Goal: Task Accomplishment & Management: Manage account settings

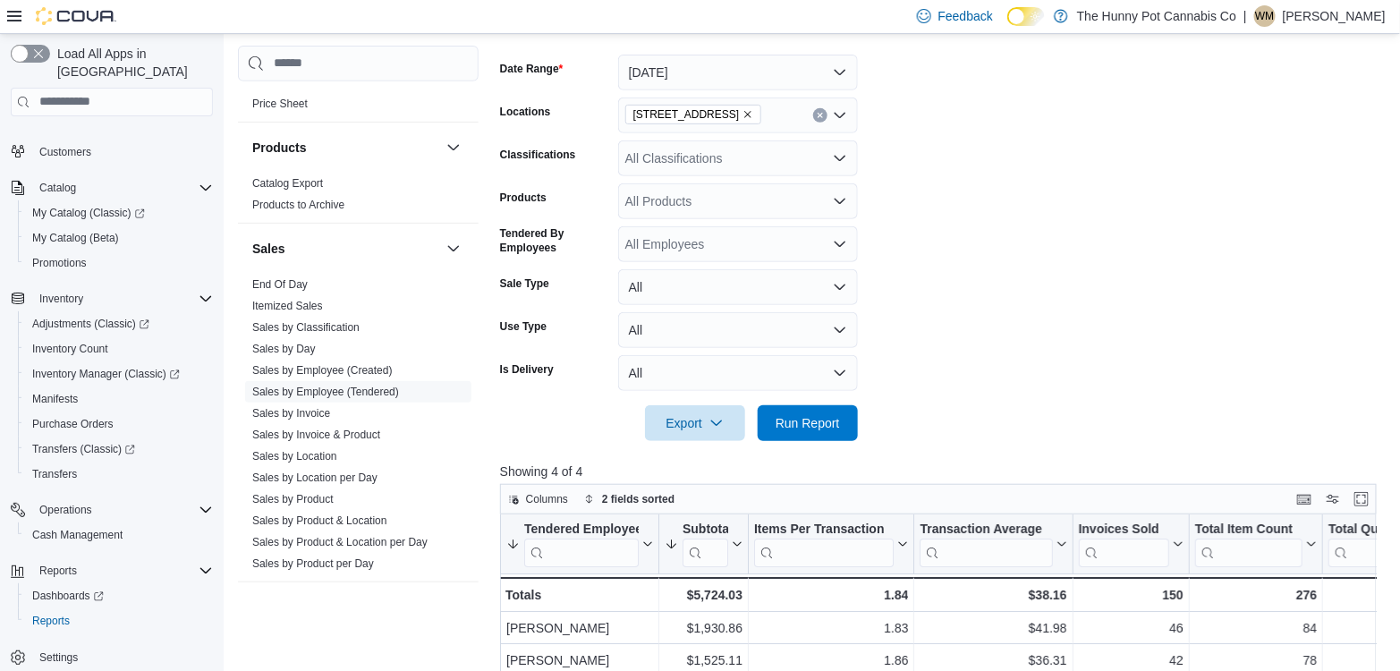
scroll to position [258, 0]
click at [792, 424] on span "Run Report" at bounding box center [807, 420] width 64 height 18
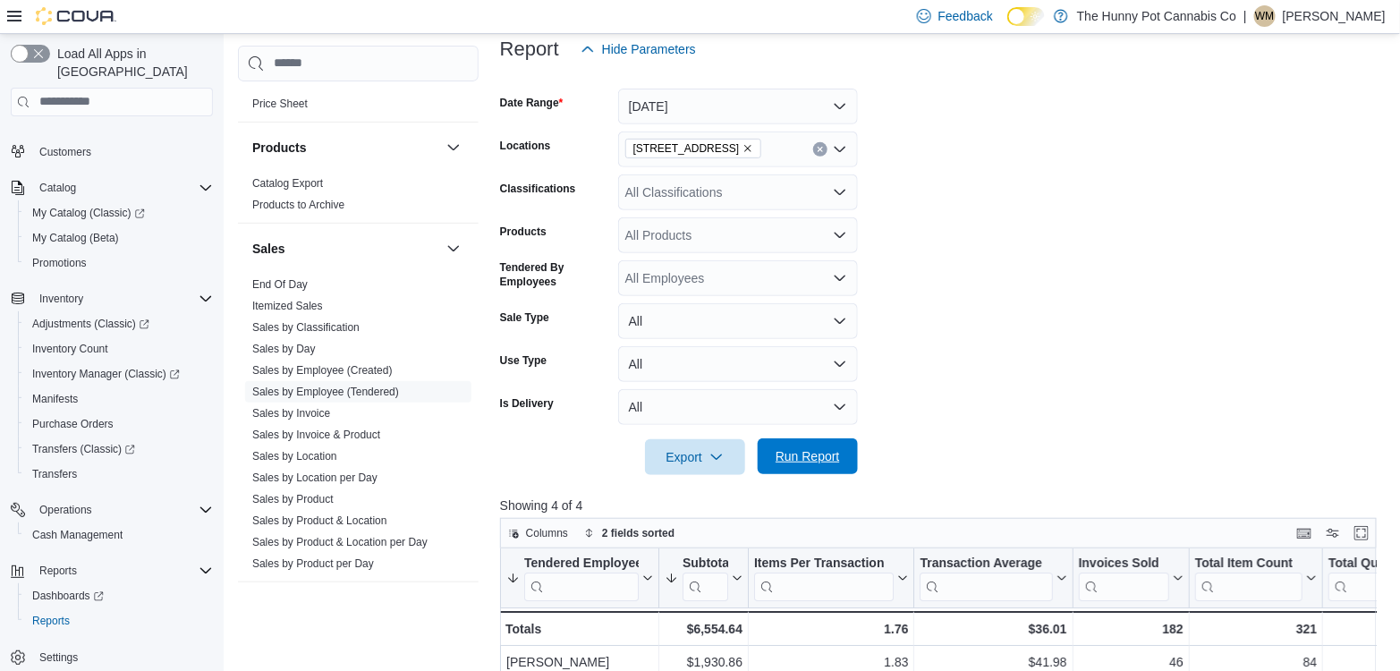
scroll to position [127, 0]
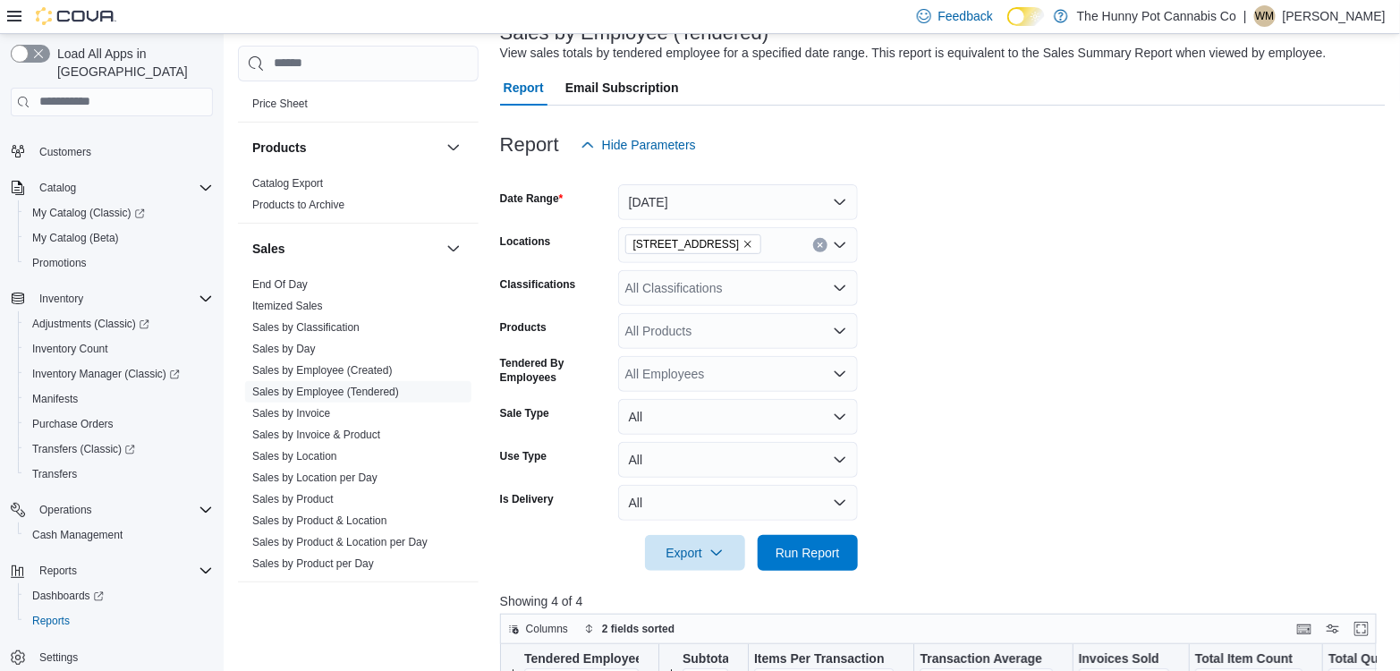
click at [742, 242] on icon "Remove 400 Pacific Ave from selection in this group" at bounding box center [747, 244] width 11 height 11
type input "***"
click at [723, 267] on span "[STREET_ADDRESS]" at bounding box center [726, 275] width 123 height 18
click at [1003, 330] on form "Date Range [DATE] Locations [STREET_ADDRESS] Classifications All Classification…" at bounding box center [942, 367] width 885 height 408
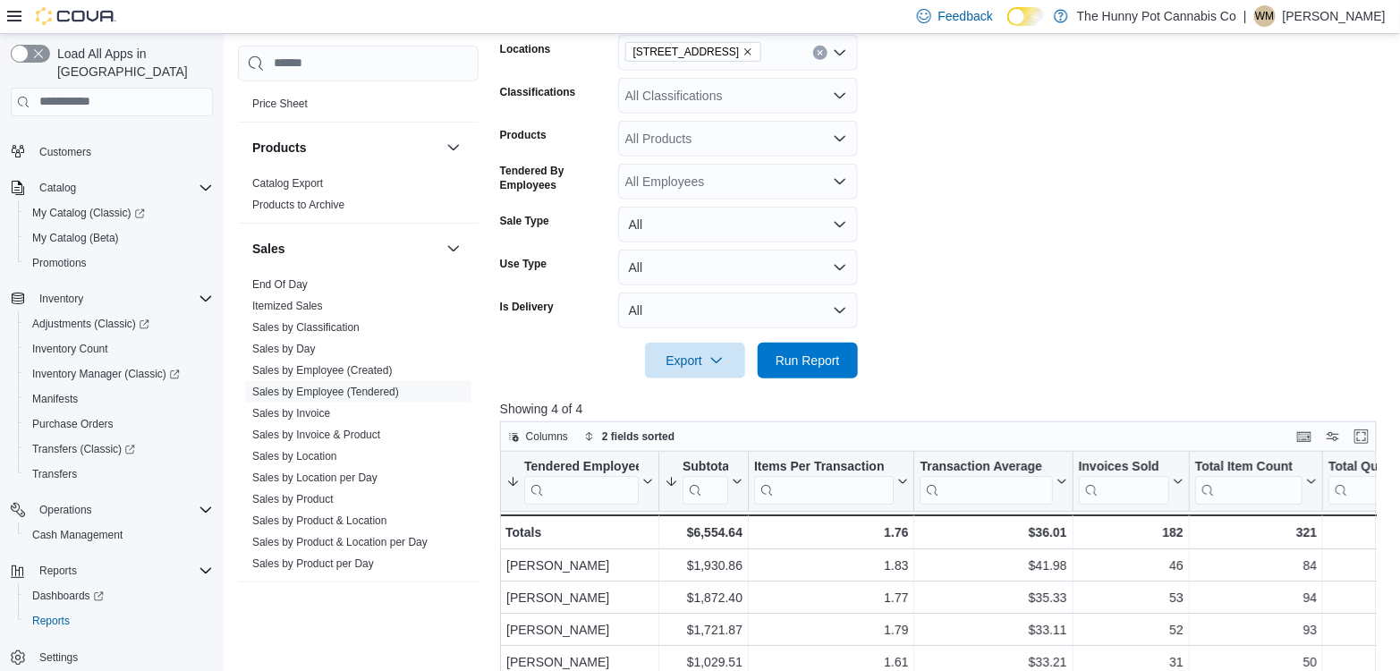
scroll to position [385, 0]
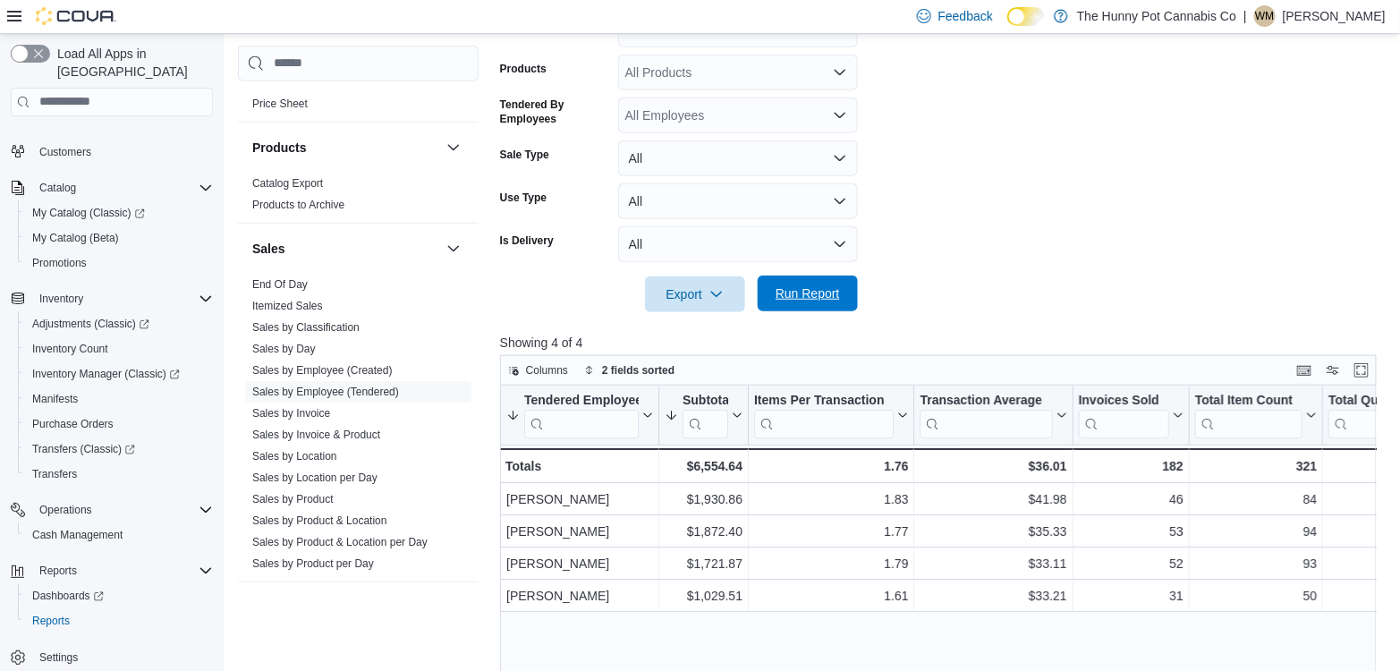
click at [803, 295] on span "Run Report" at bounding box center [807, 293] width 64 height 18
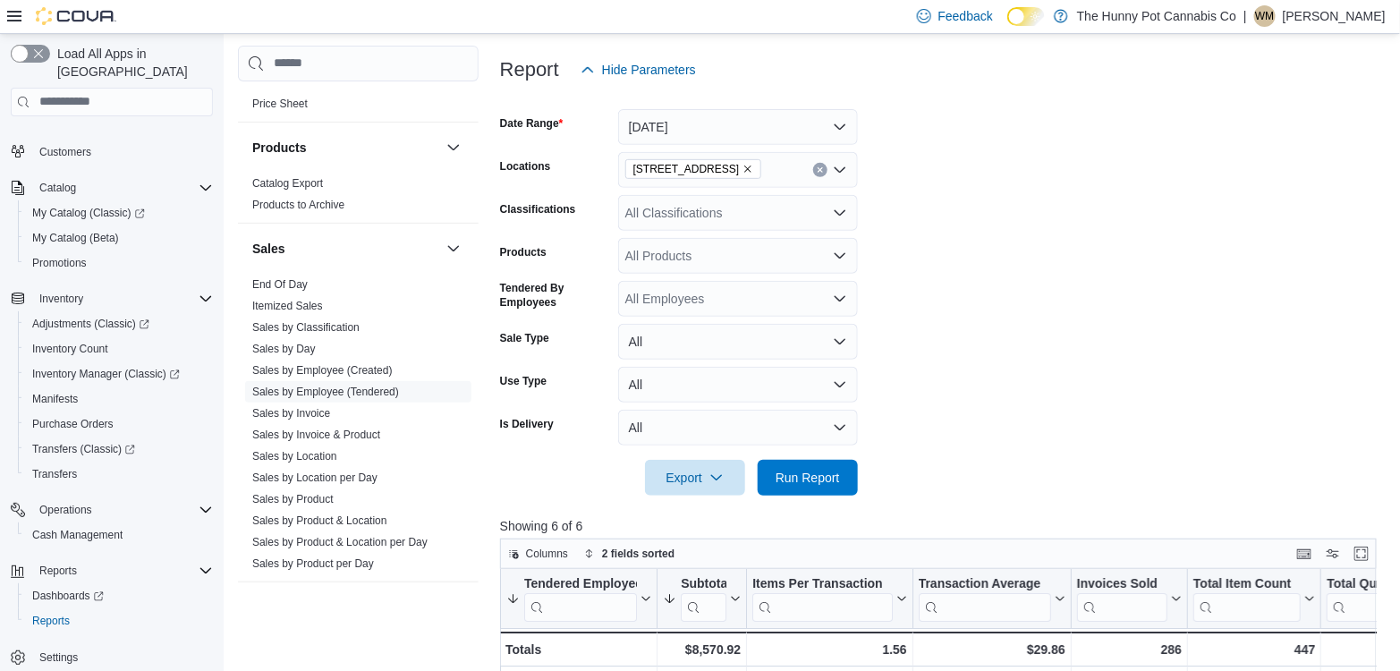
scroll to position [201, 0]
click at [745, 167] on icon "Remove 2173 Yonge St from selection in this group" at bounding box center [748, 169] width 7 height 7
type input "****"
click at [715, 200] on span "[STREET_ADDRESS]" at bounding box center [726, 200] width 123 height 18
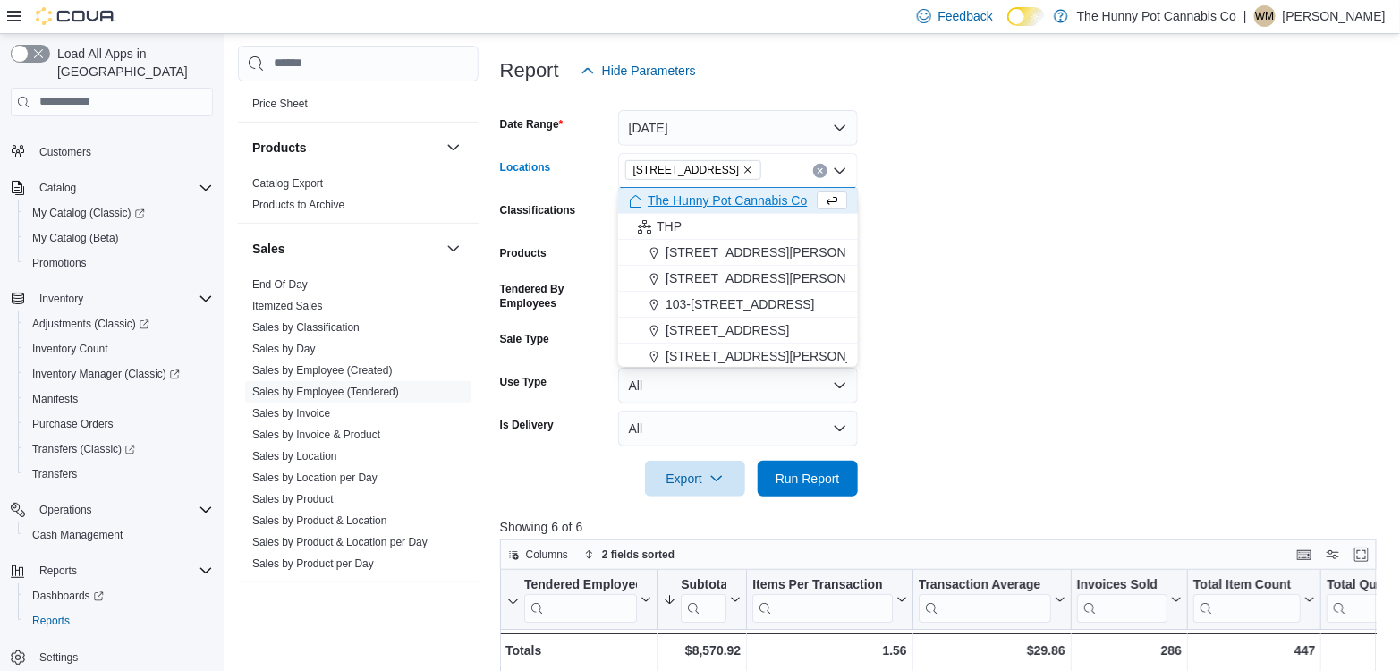
click at [933, 214] on form "Date Range [DATE] Locations [STREET_ADDRESS] Selected. [STREET_ADDRESS] Backspa…" at bounding box center [942, 293] width 885 height 408
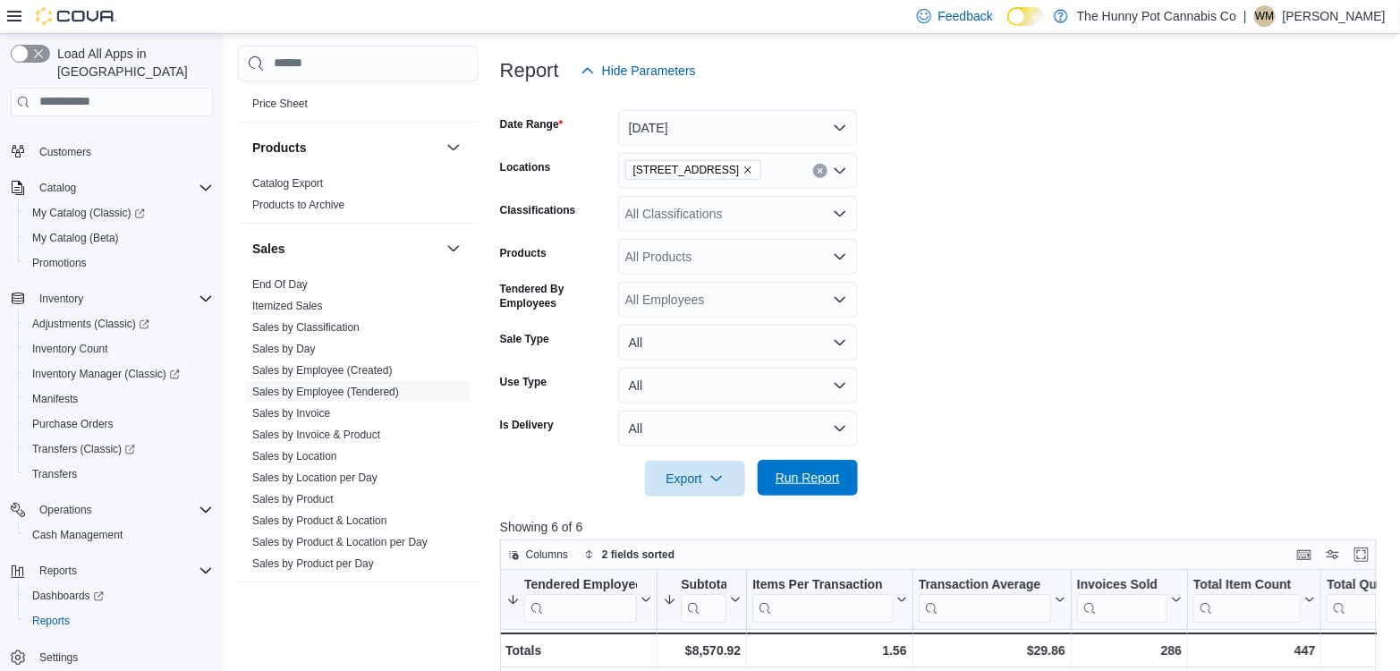
click at [773, 461] on span "Run Report" at bounding box center [807, 478] width 79 height 36
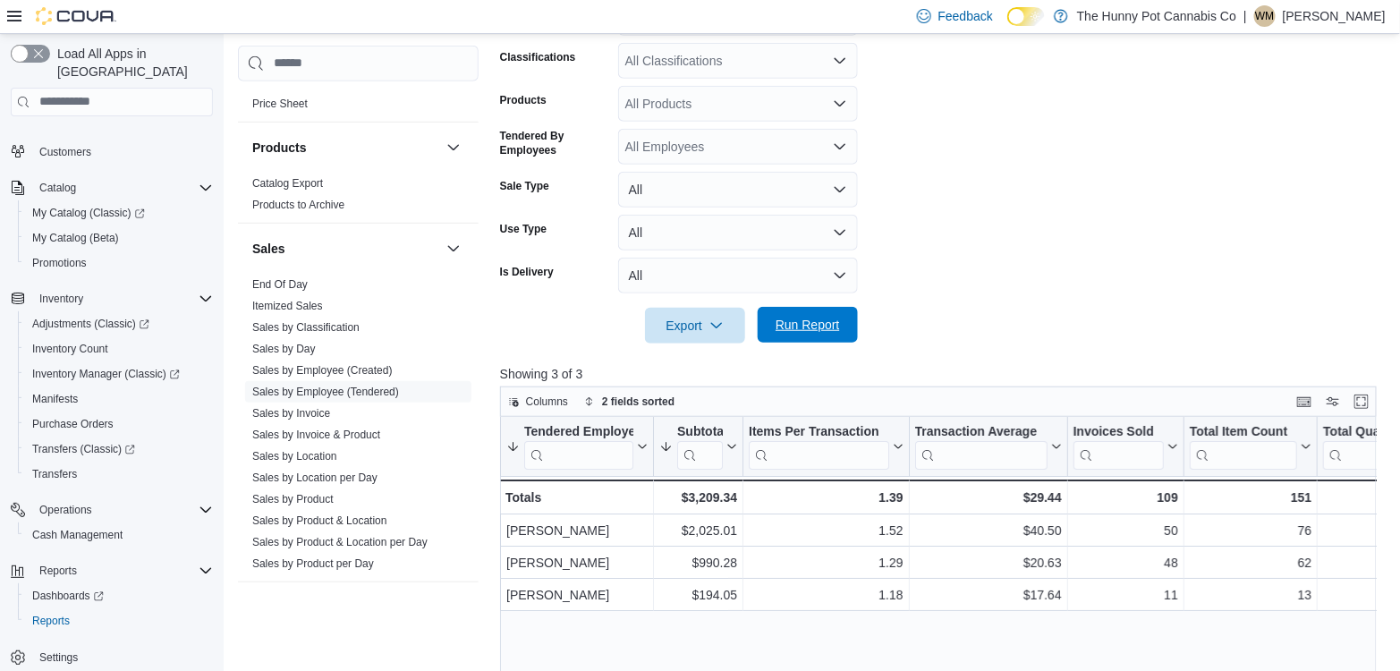
scroll to position [356, 0]
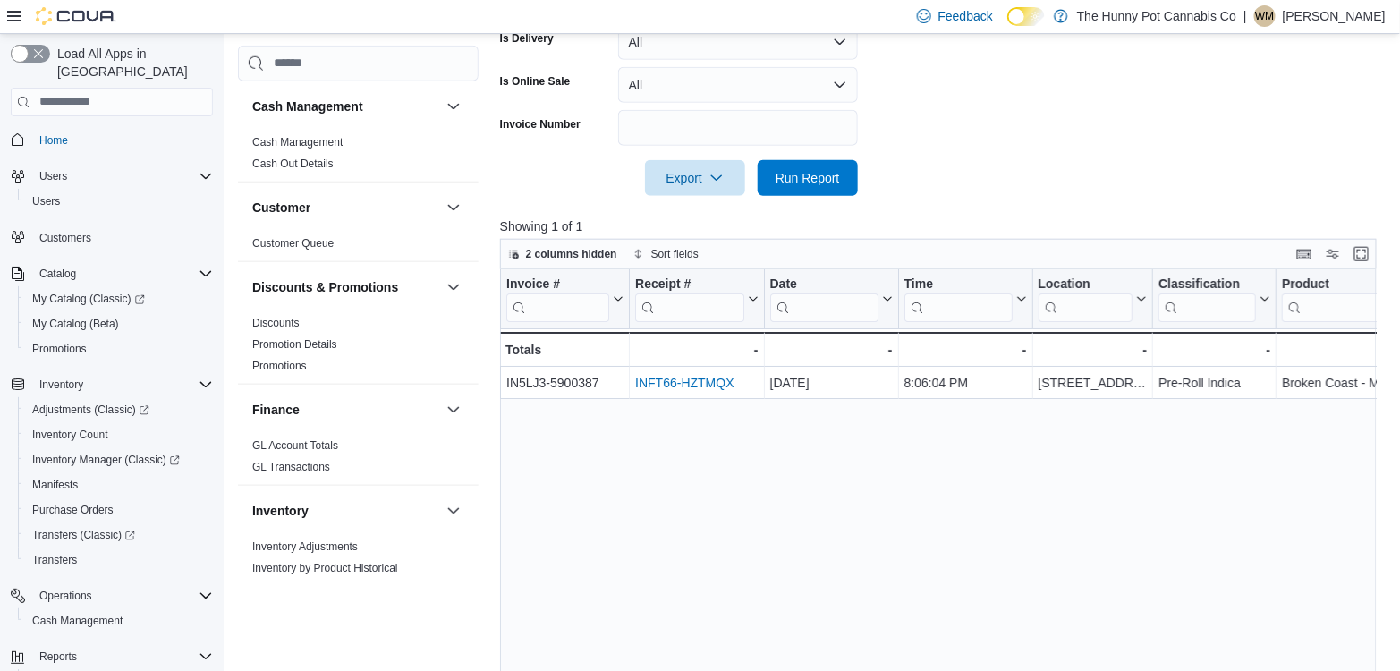
scroll to position [1003, 0]
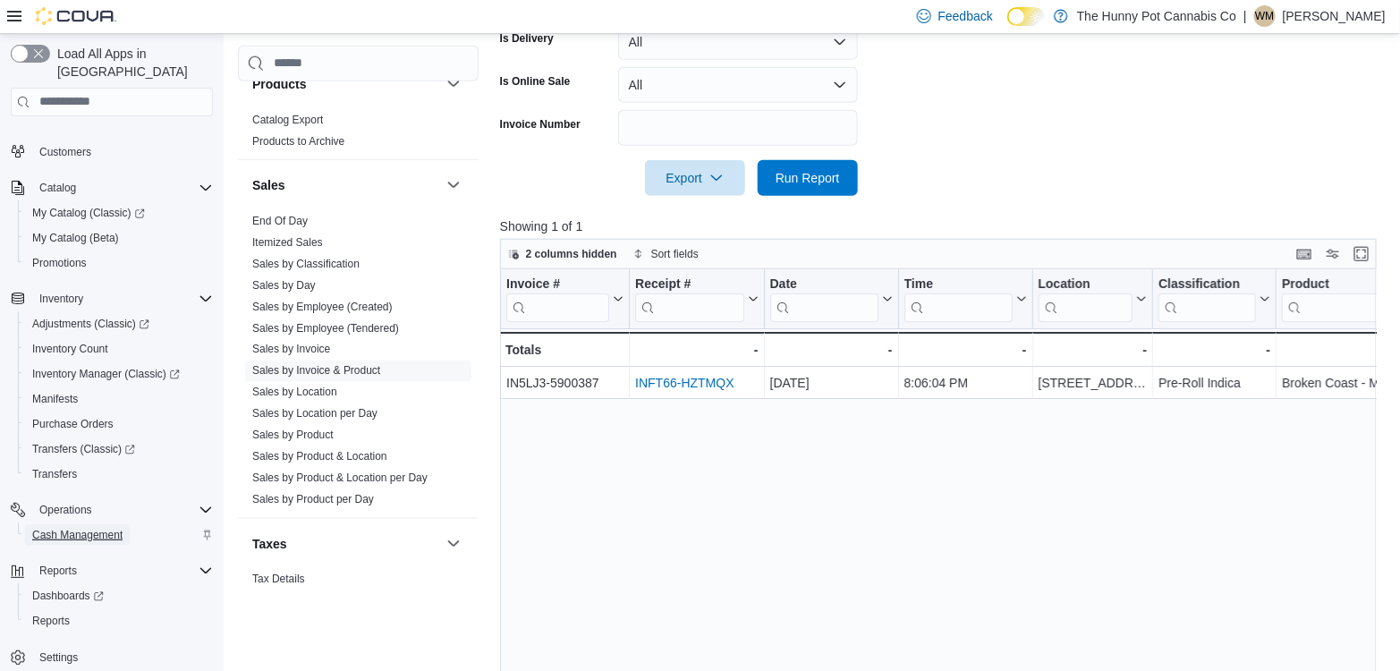
click at [102, 528] on span "Cash Management" at bounding box center [77, 535] width 90 height 14
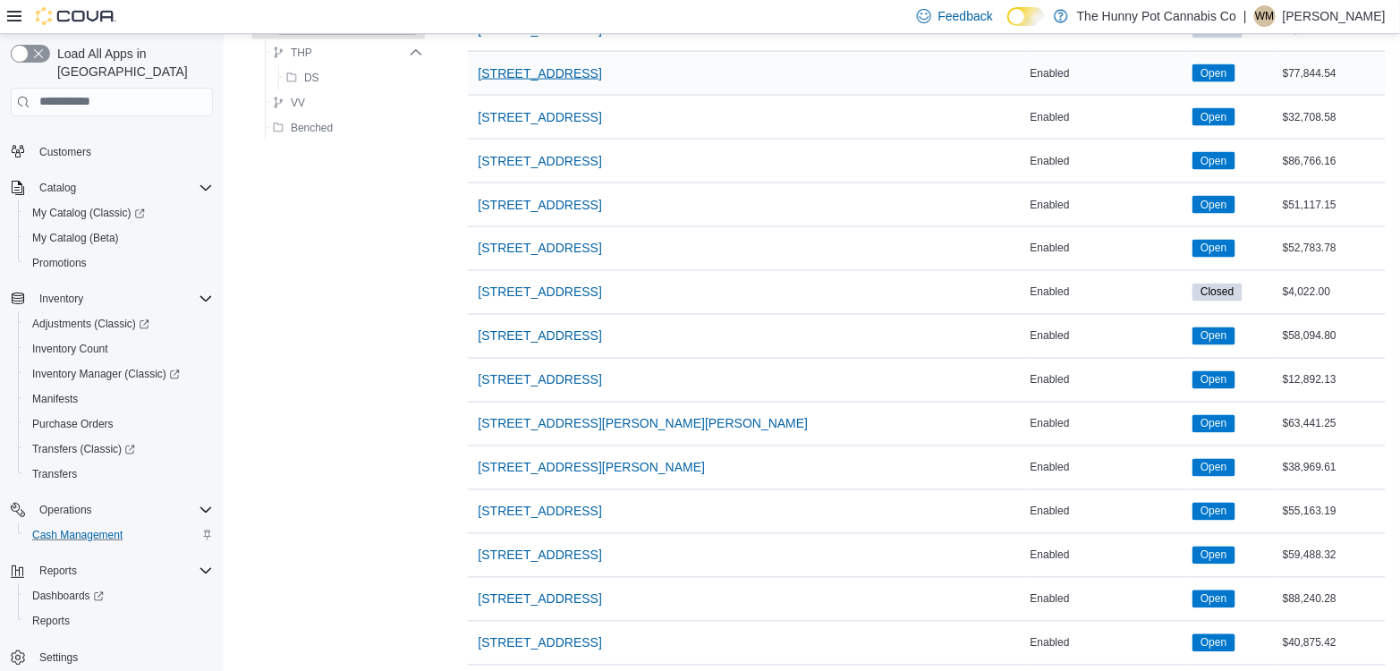
scroll to position [1020, 0]
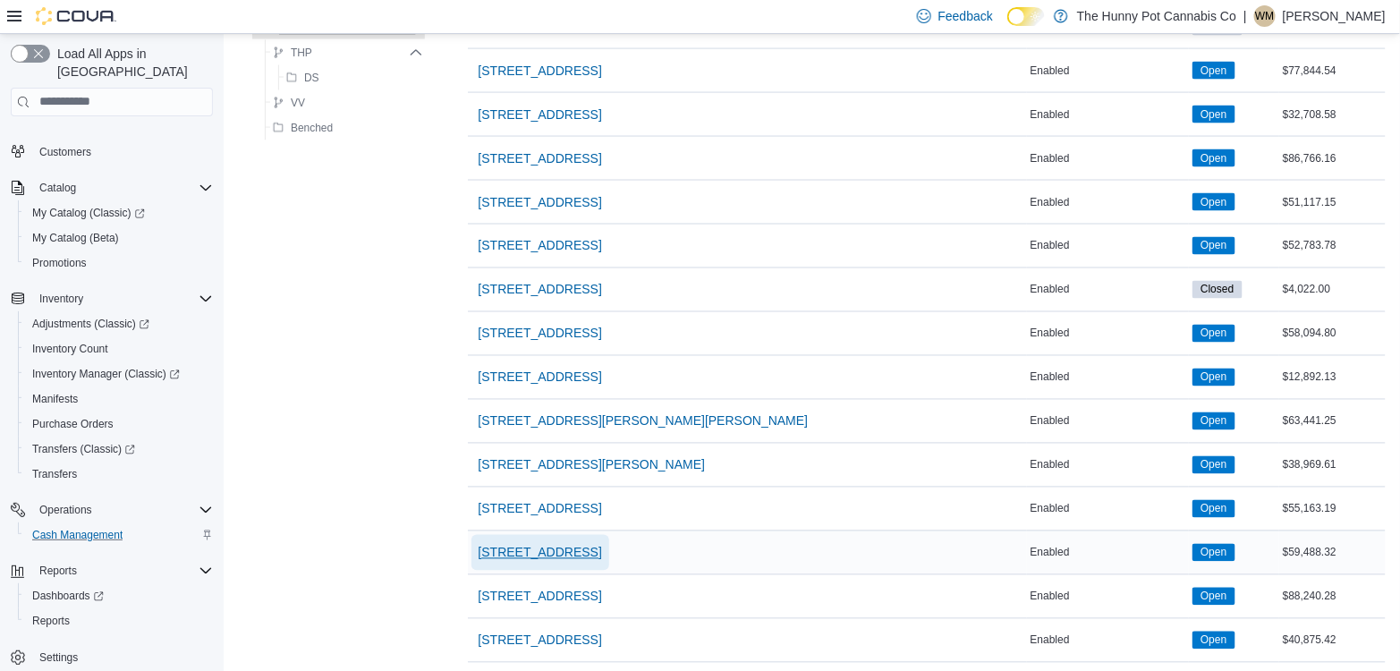
click at [562, 544] on span "[STREET_ADDRESS]" at bounding box center [540, 553] width 123 height 18
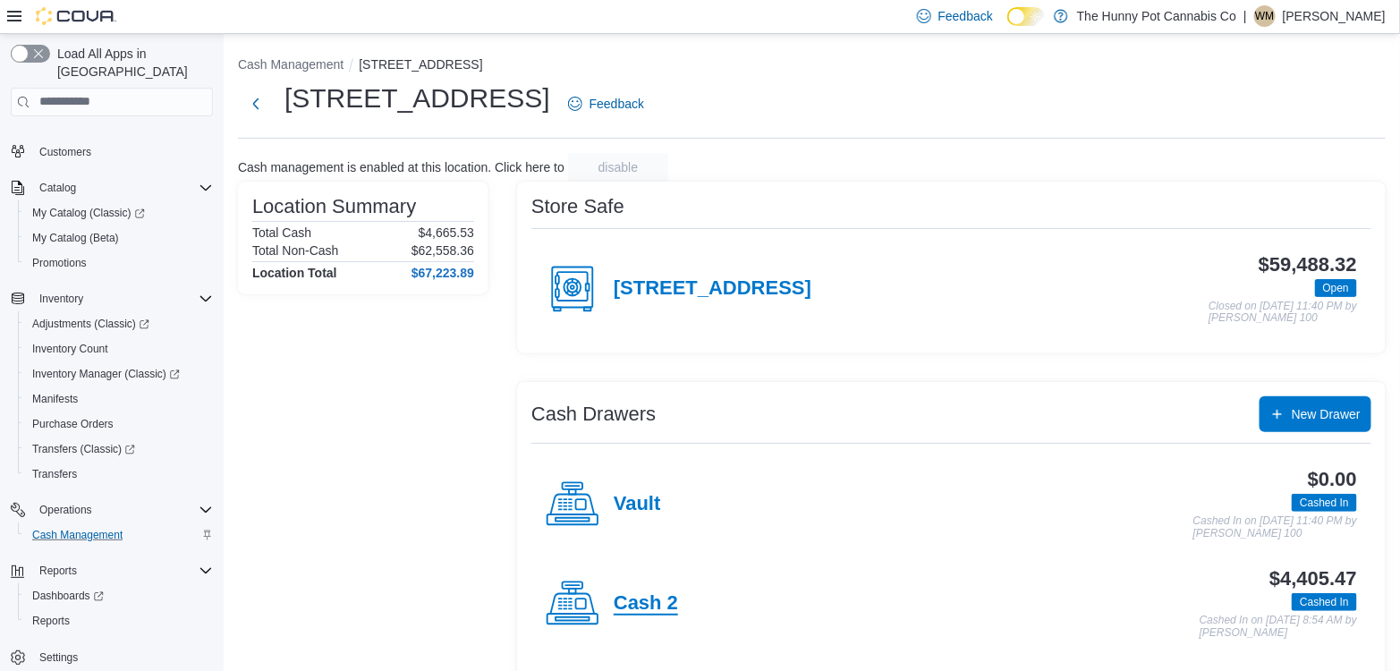
scroll to position [107, 0]
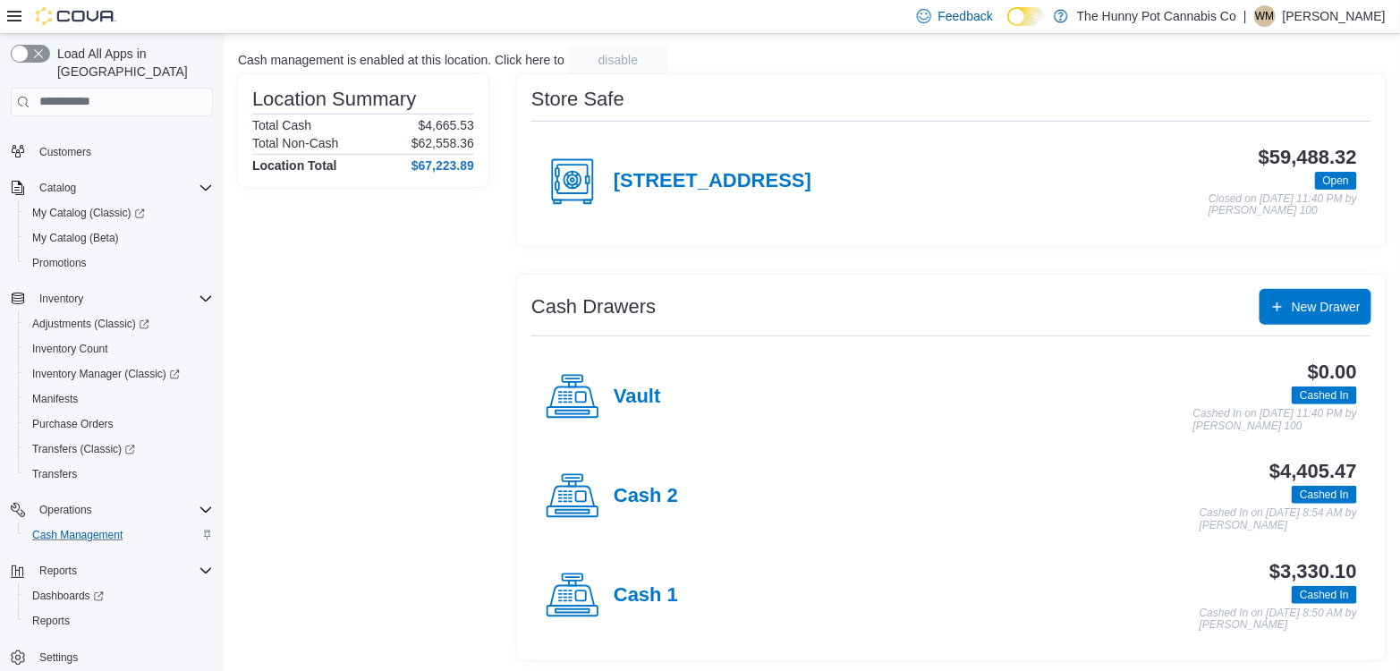
click at [659, 505] on div "Cash 2" at bounding box center [612, 497] width 132 height 54
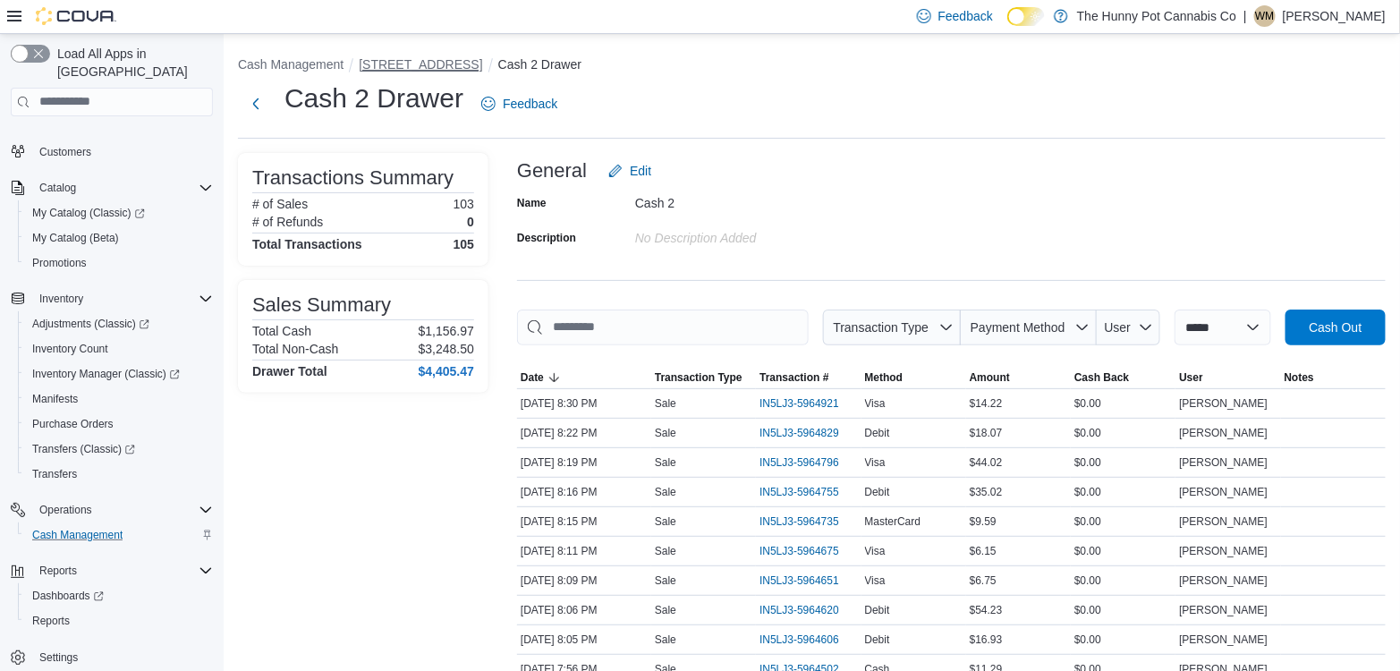
click at [397, 64] on button "[STREET_ADDRESS]" at bounding box center [420, 64] width 123 height 14
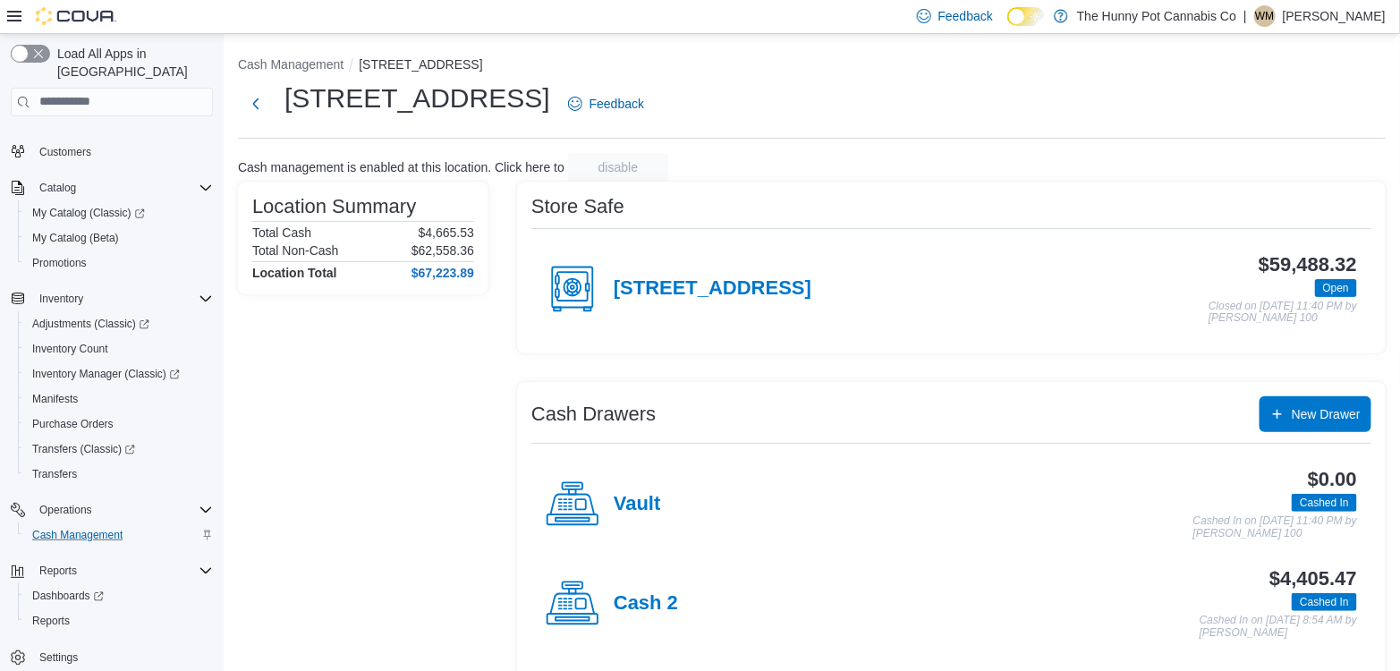
scroll to position [107, 0]
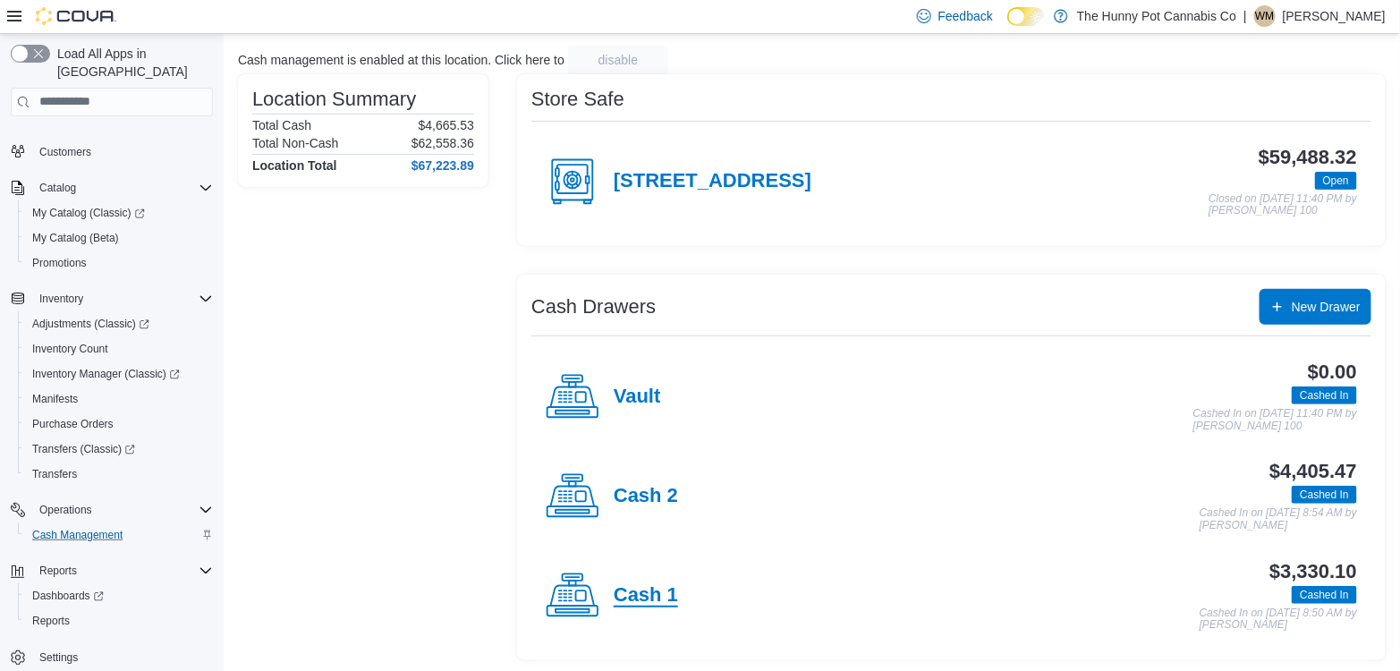
click at [638, 587] on h4 "Cash 1" at bounding box center [646, 595] width 64 height 23
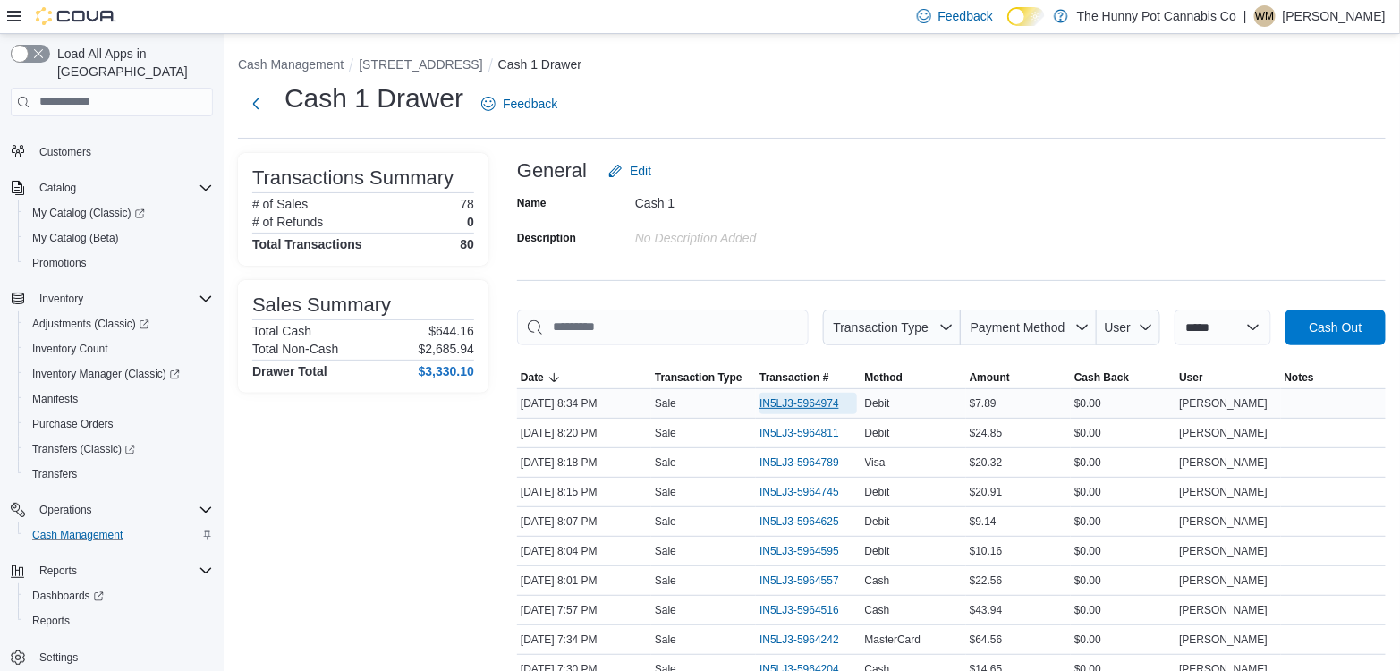
click at [785, 397] on span "IN5LJ3-5964974" at bounding box center [799, 403] width 80 height 14
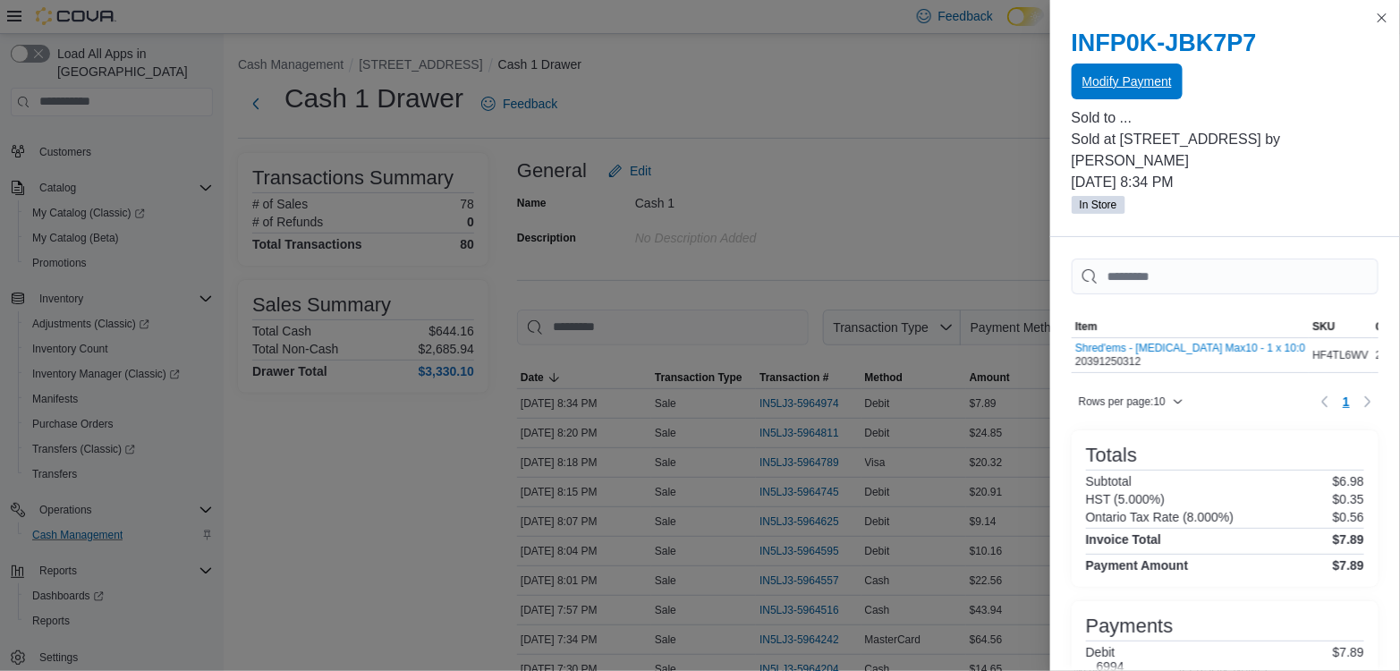
click at [1122, 76] on span "Modify Payment" at bounding box center [1126, 81] width 89 height 18
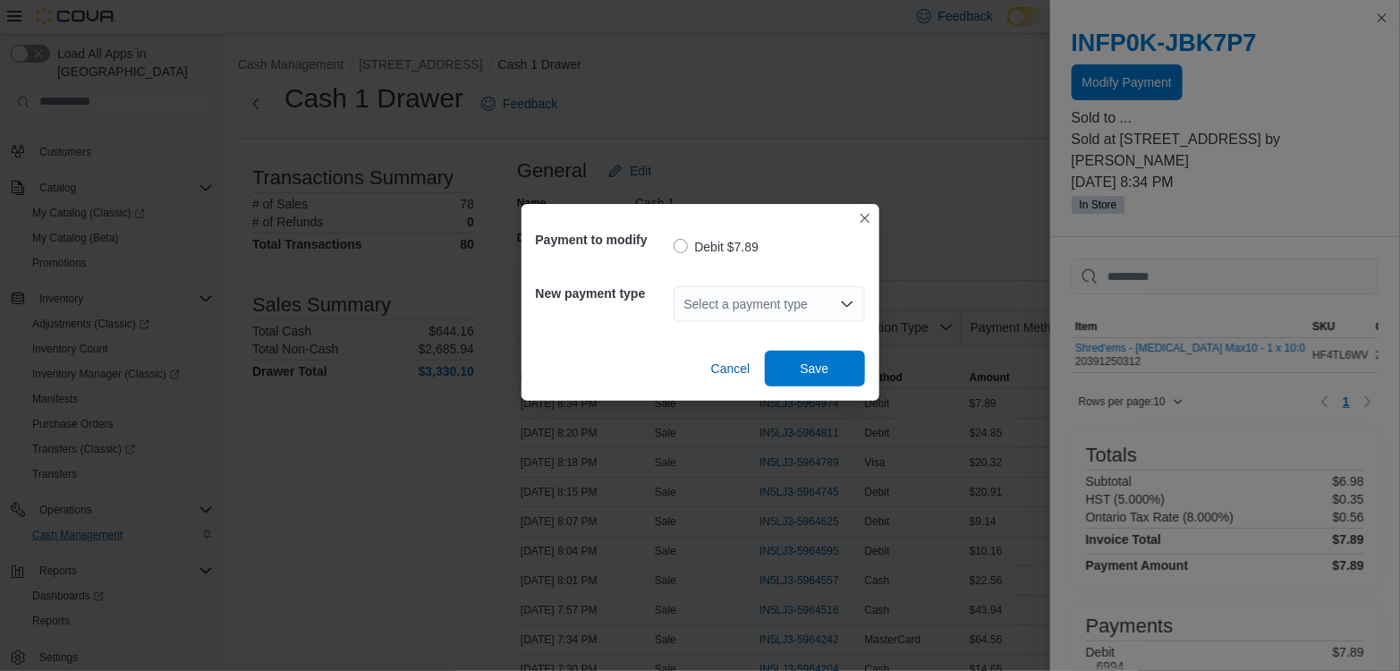
click at [739, 309] on div "Select a payment type" at bounding box center [768, 304] width 191 height 36
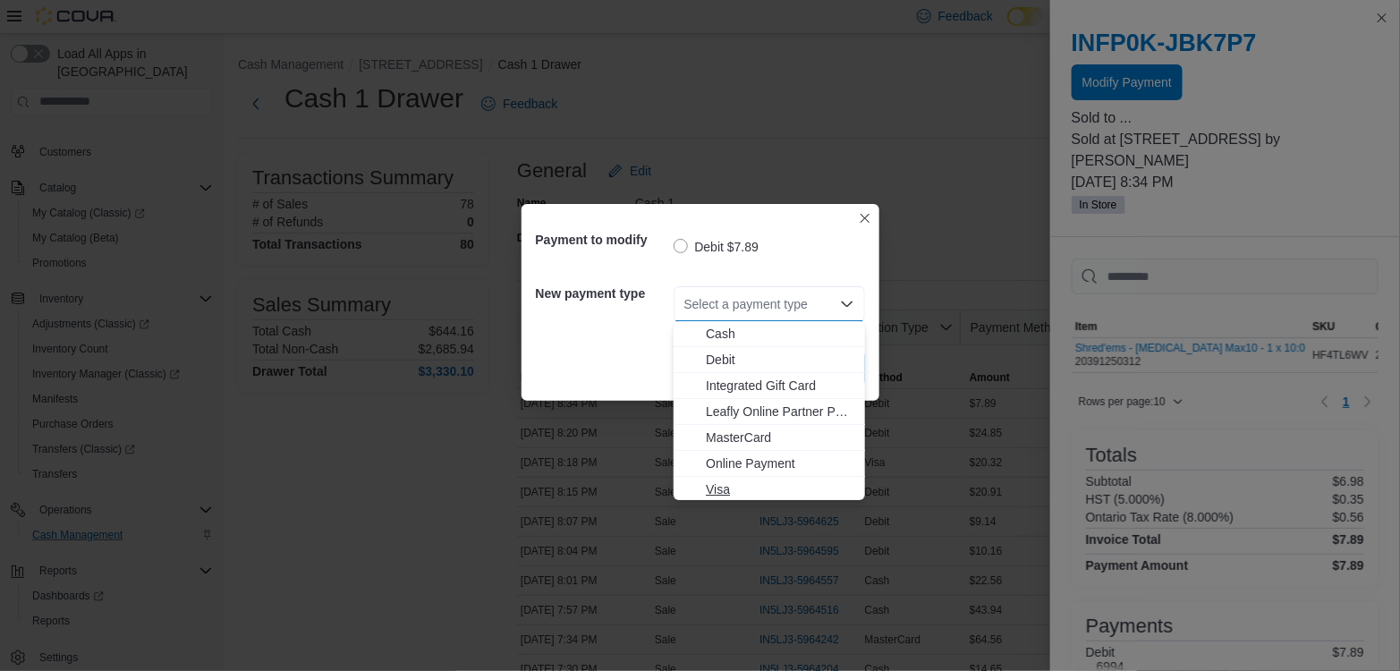
click at [717, 488] on span "Visa" at bounding box center [780, 489] width 148 height 18
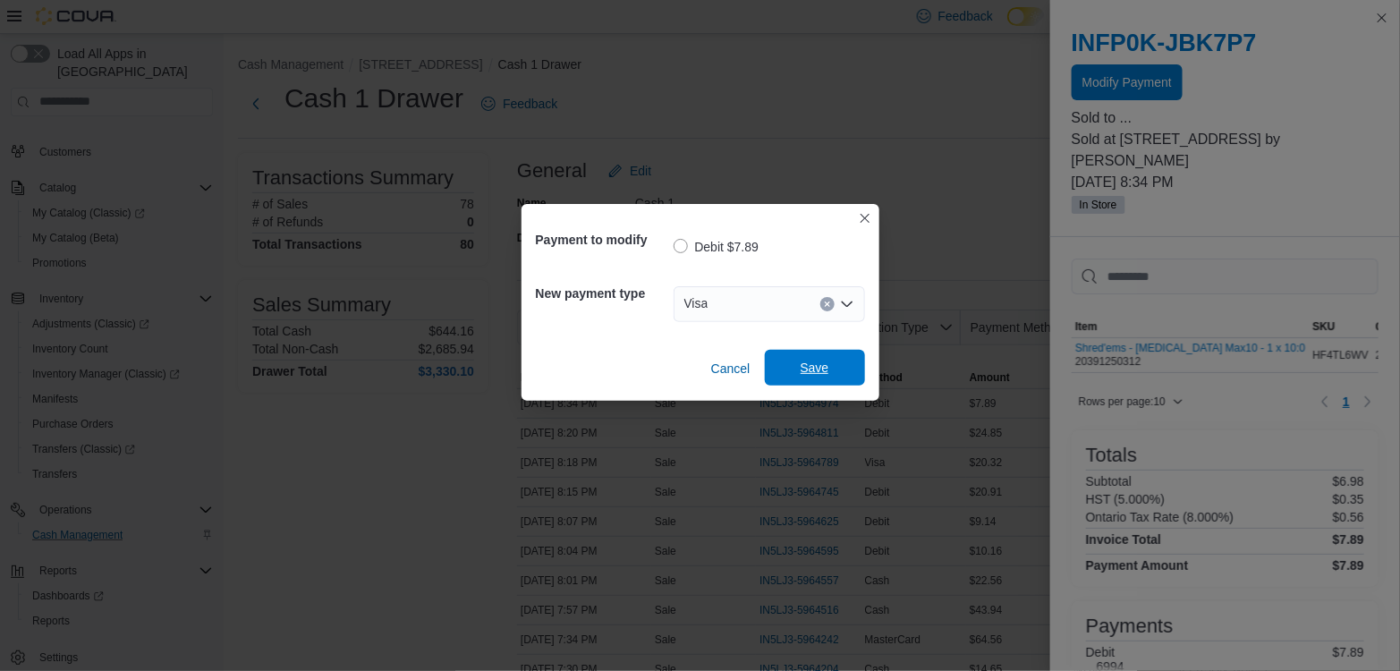
click at [814, 374] on span "Save" at bounding box center [815, 368] width 29 height 18
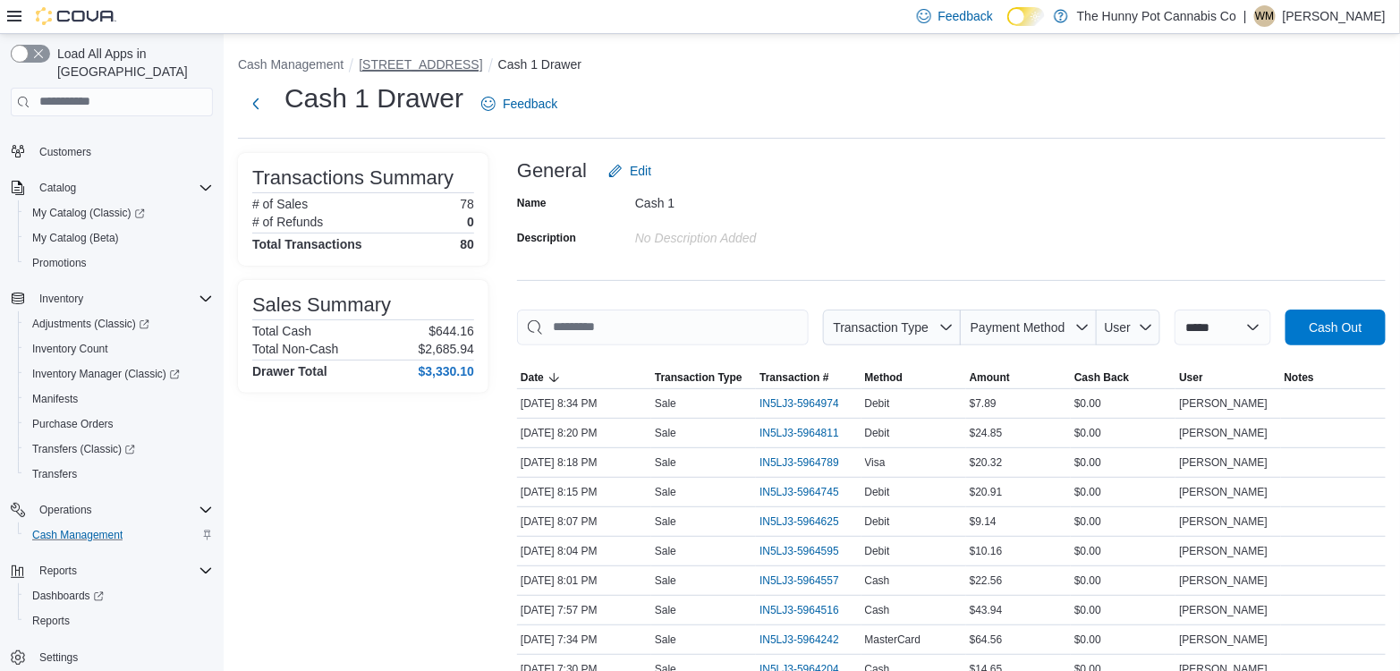
click at [418, 69] on button "[STREET_ADDRESS]" at bounding box center [420, 64] width 123 height 14
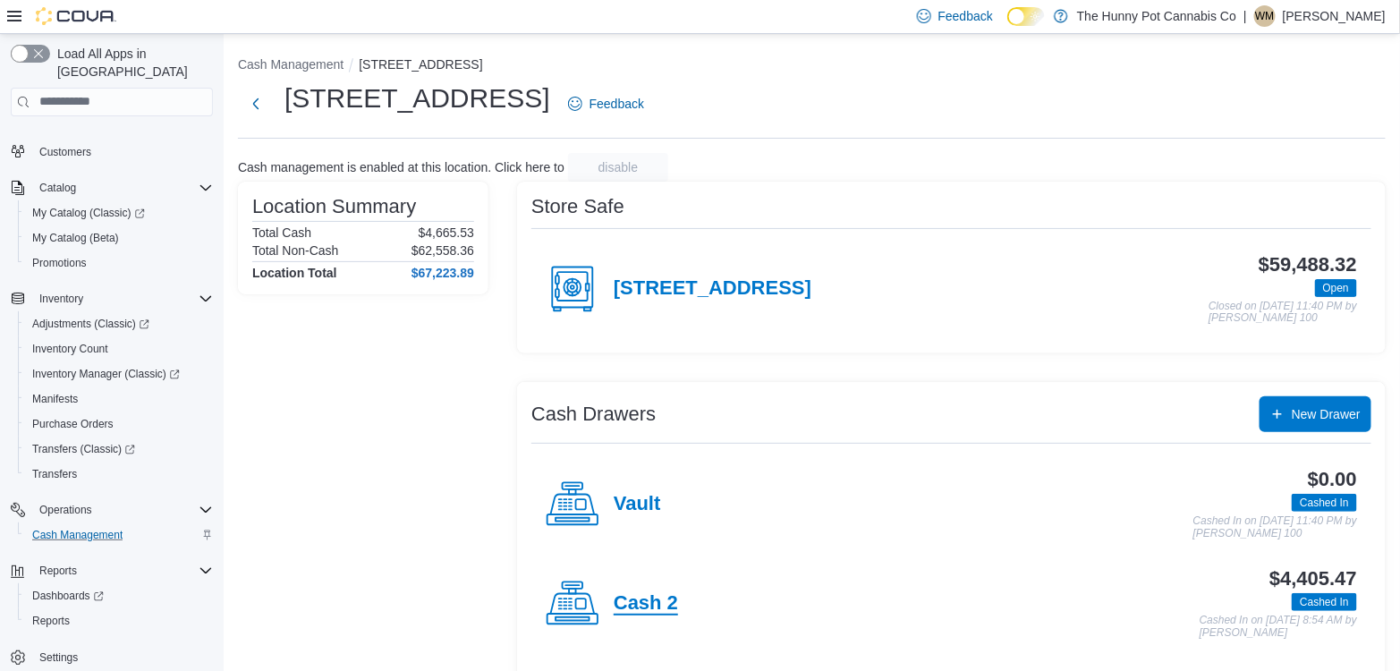
scroll to position [107, 0]
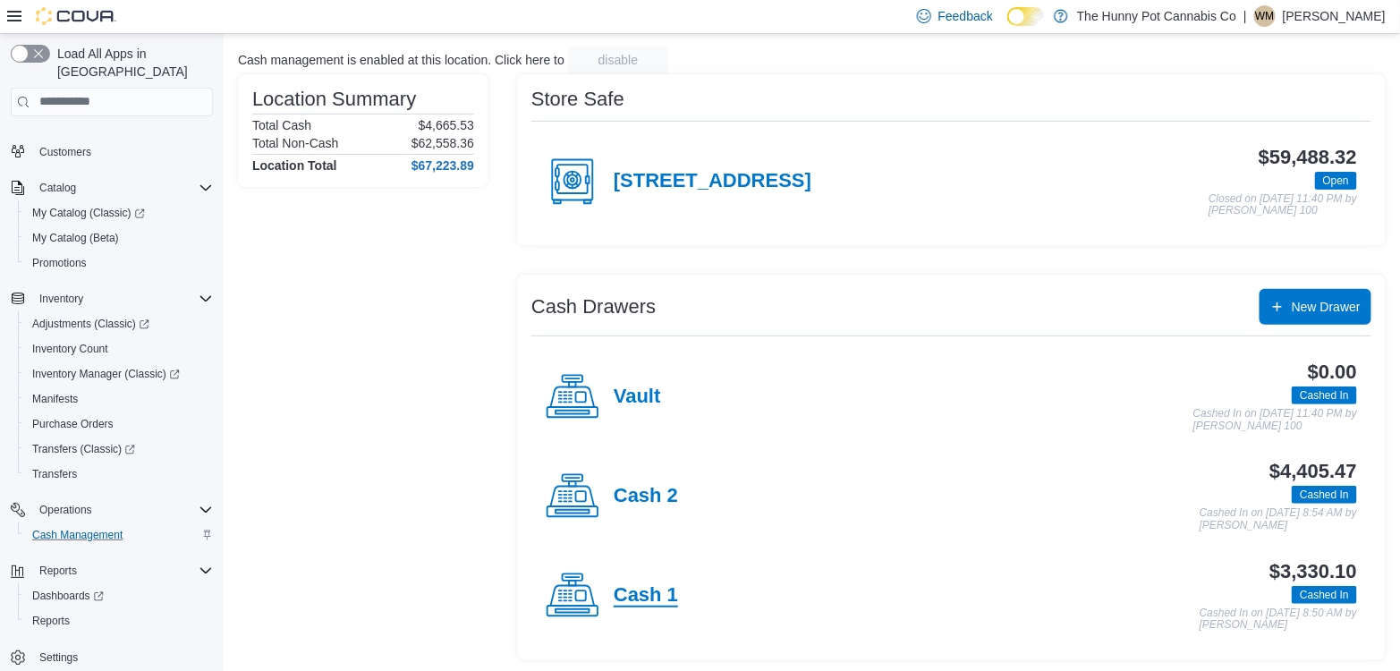
click at [646, 589] on h4 "Cash 1" at bounding box center [646, 595] width 64 height 23
